Goal: Task Accomplishment & Management: Use online tool/utility

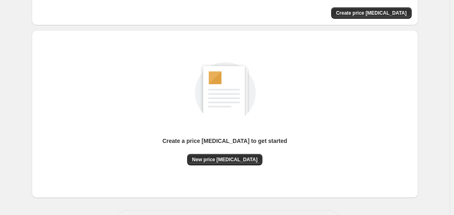
scroll to position [90, 0]
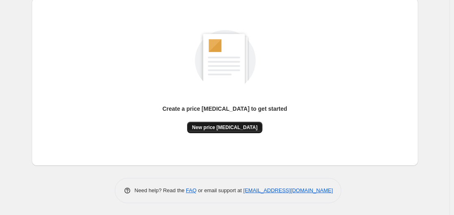
click at [210, 129] on span "New price [MEDICAL_DATA]" at bounding box center [225, 127] width 66 height 7
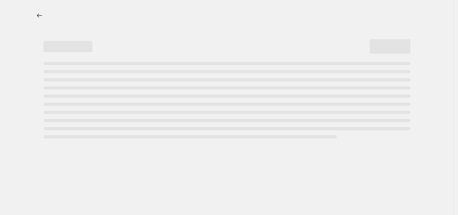
select select "percentage"
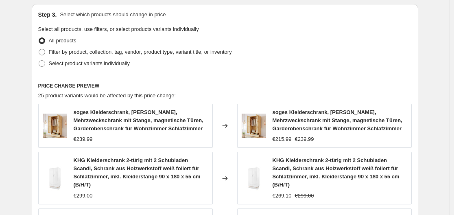
scroll to position [188, 0]
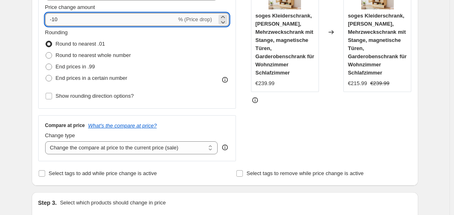
click at [100, 20] on input "-10" at bounding box center [110, 19] width 131 height 13
type input "-1"
type input "-35"
click at [411, 121] on div "STOREFRONT EXAMPLE soges Kleiderschrank, [PERSON_NAME], Mehrzweckschrank mit St…" at bounding box center [331, 61] width 161 height 199
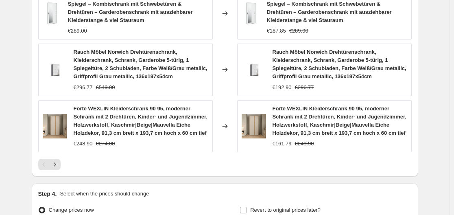
scroll to position [685, 0]
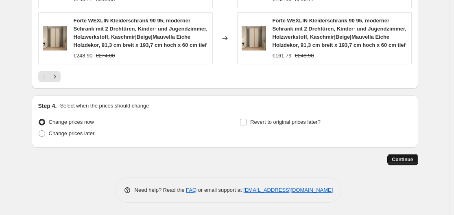
click at [404, 161] on span "Continue" at bounding box center [402, 159] width 21 height 7
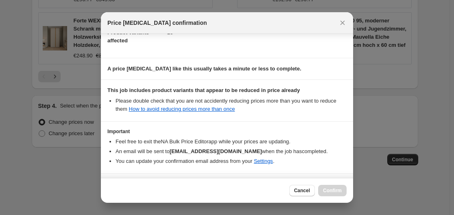
scroll to position [128, 0]
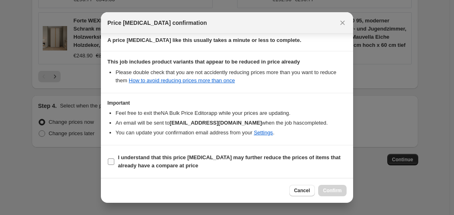
click at [198, 157] on b "I understand that this price [MEDICAL_DATA] may further reduce the prices of it…" at bounding box center [229, 161] width 223 height 14
click at [114, 158] on input "I understand that this price [MEDICAL_DATA] may further reduce the prices of it…" at bounding box center [111, 161] width 7 height 7
checkbox input "true"
click at [338, 192] on span "Confirm" at bounding box center [332, 190] width 19 height 7
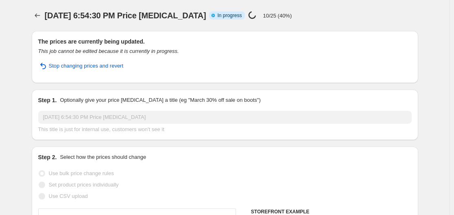
select select "percentage"
